Goal: Task Accomplishment & Management: Use online tool/utility

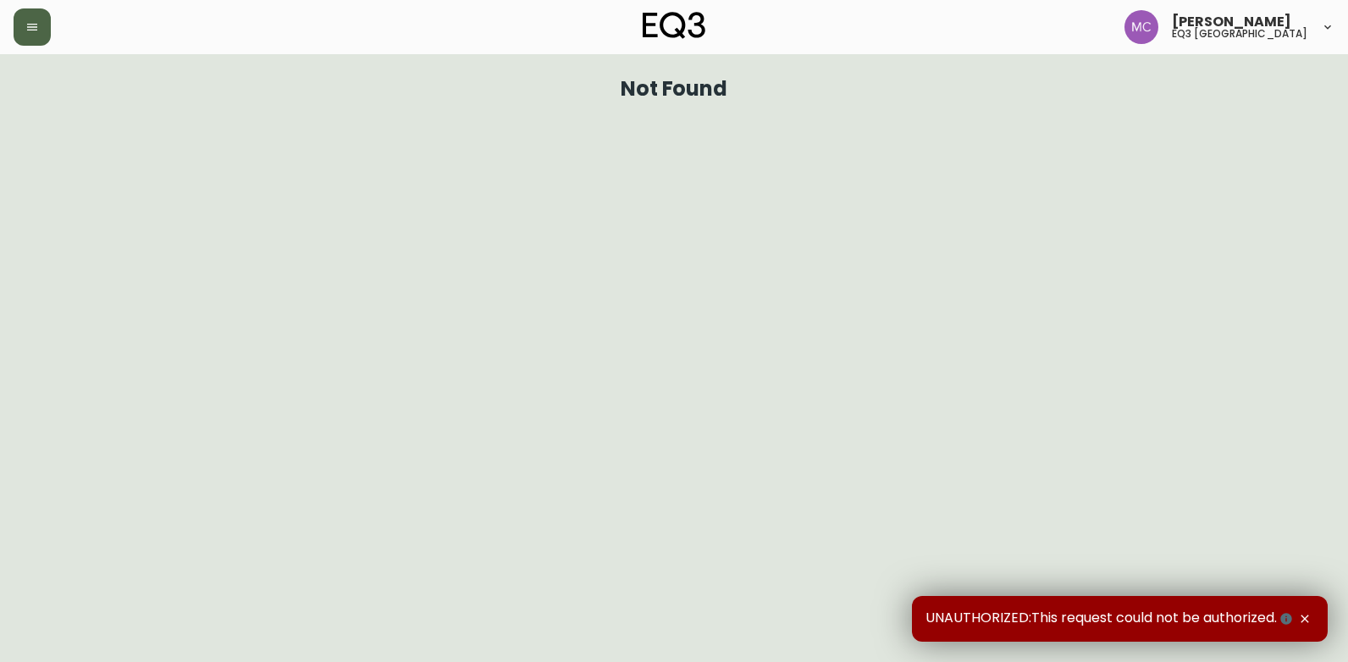
click at [41, 23] on button "button" at bounding box center [32, 26] width 37 height 37
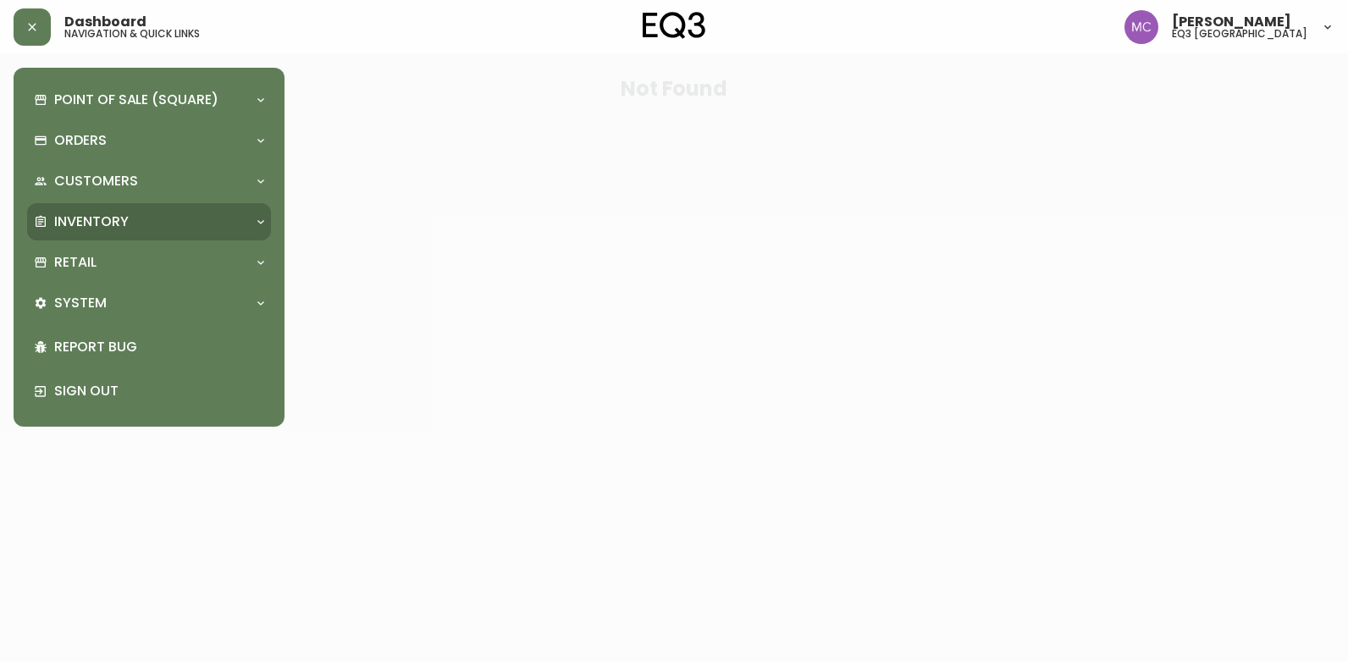
click at [119, 212] on p "Inventory" at bounding box center [91, 221] width 74 height 19
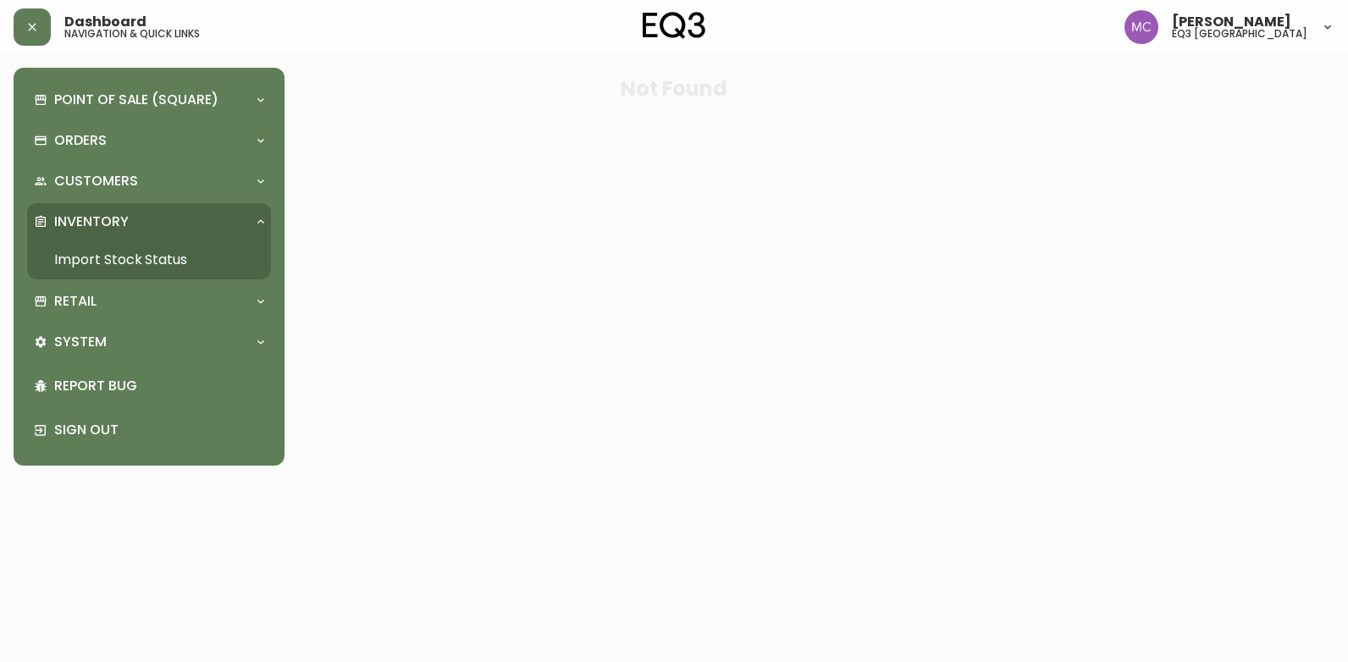
click at [113, 256] on link "Import Stock Status" at bounding box center [149, 259] width 244 height 39
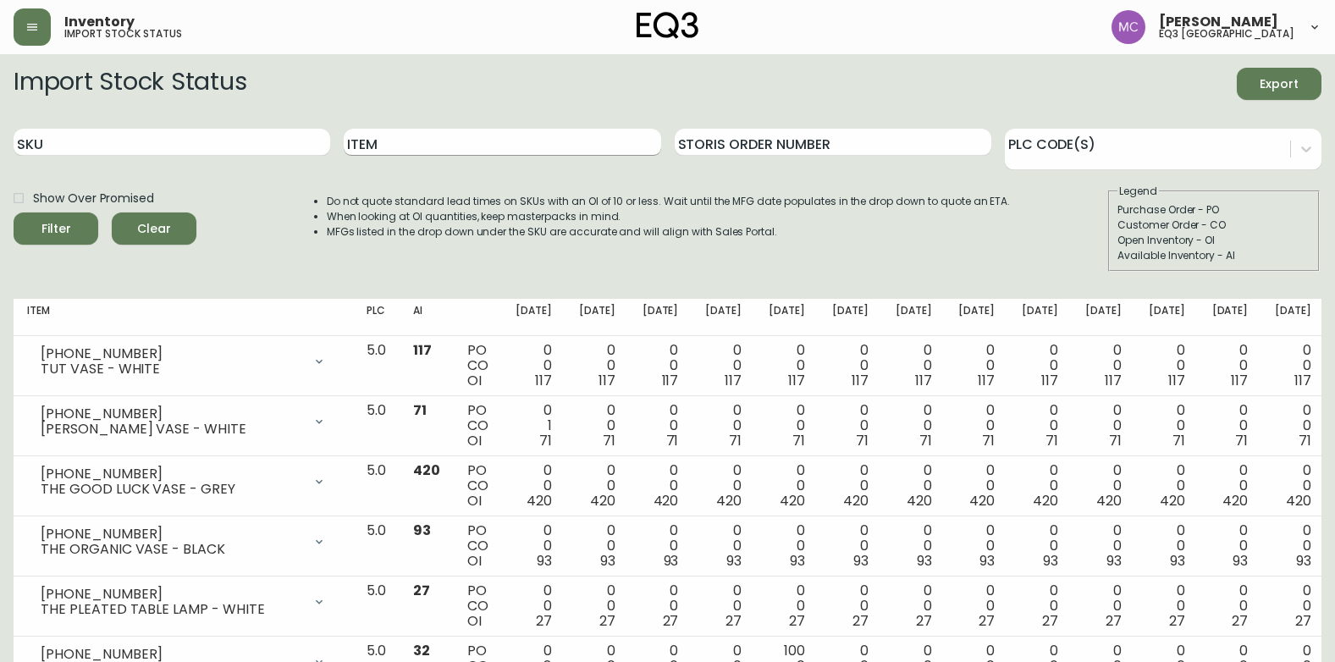
click at [361, 138] on input "Item" at bounding box center [502, 142] width 317 height 27
type input "SAGE"
click at [14, 212] on button "Filter" at bounding box center [56, 228] width 85 height 32
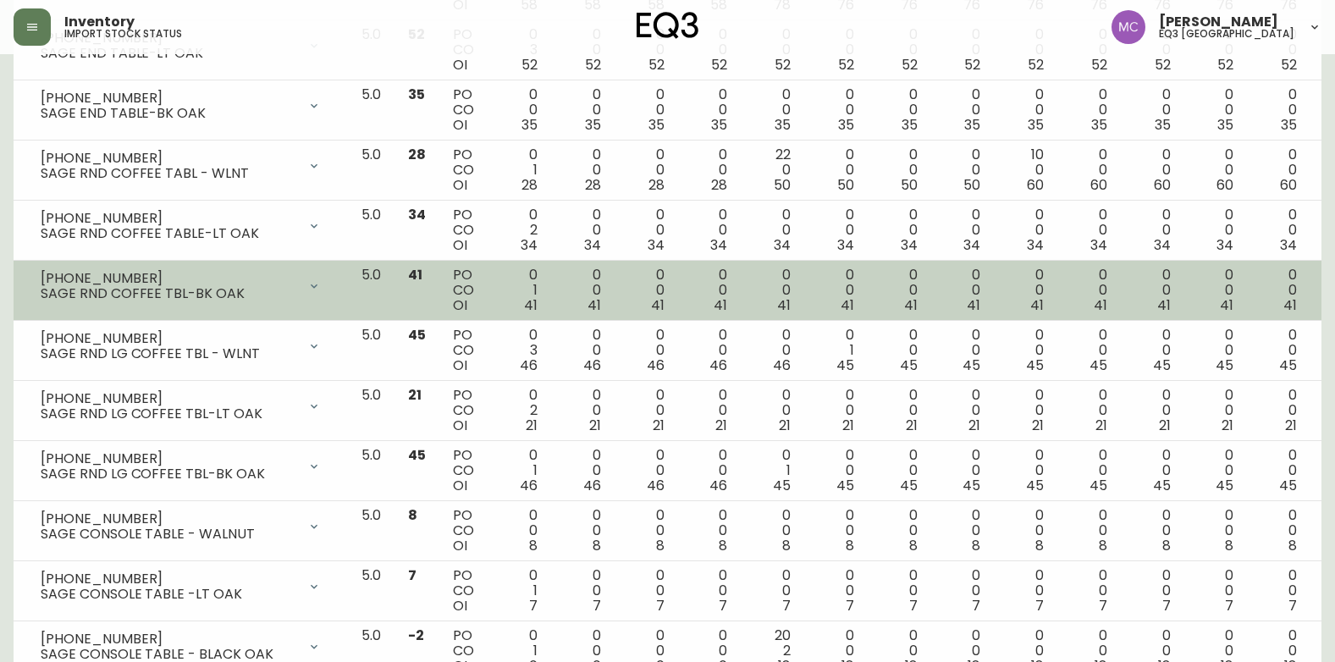
scroll to position [508, 0]
